Goal: Transaction & Acquisition: Purchase product/service

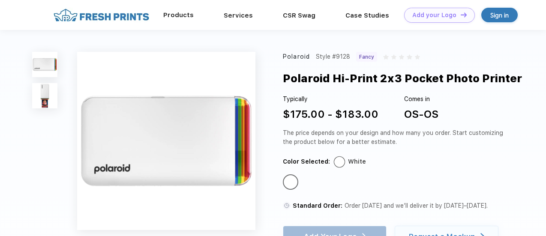
click at [184, 19] on div "Products" at bounding box center [178, 14] width 60 height 11
click at [177, 15] on link "Products" at bounding box center [178, 15] width 30 height 8
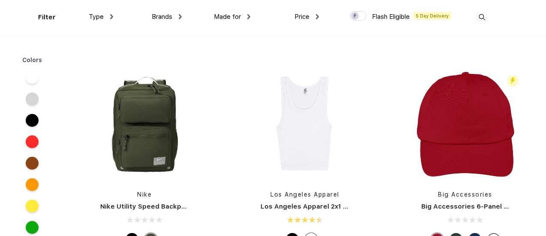
scroll to position [3170, 0]
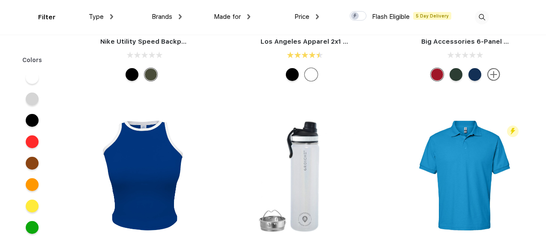
click at [305, 8] on div "Price $ $$ $$$" at bounding box center [284, 17] width 69 height 35
click at [299, 16] on span "Price" at bounding box center [301, 17] width 15 height 8
click at [321, 17] on div "Filter Type Shirts Sweaters Bottoms Accessories Hats Tanks Jackets Jerseys Polo…" at bounding box center [263, 17] width 451 height 35
click at [317, 15] on img at bounding box center [317, 16] width 3 height 5
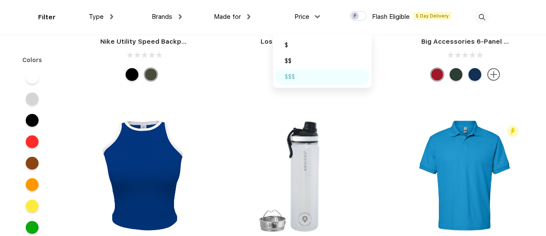
click at [291, 73] on div "$$$" at bounding box center [289, 76] width 10 height 9
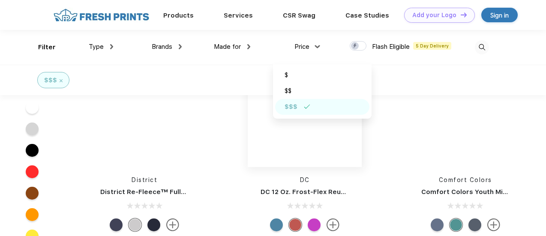
scroll to position [14606, 0]
